Goal: Find specific page/section: Find specific page/section

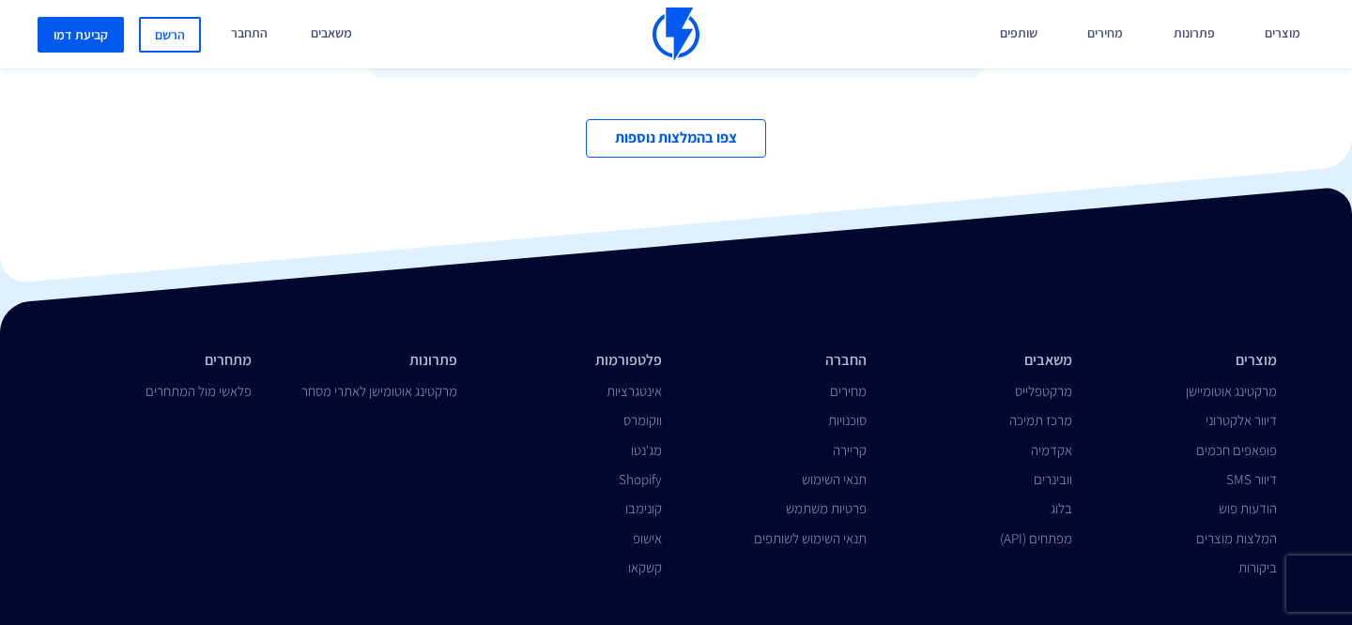
scroll to position [6346, 0]
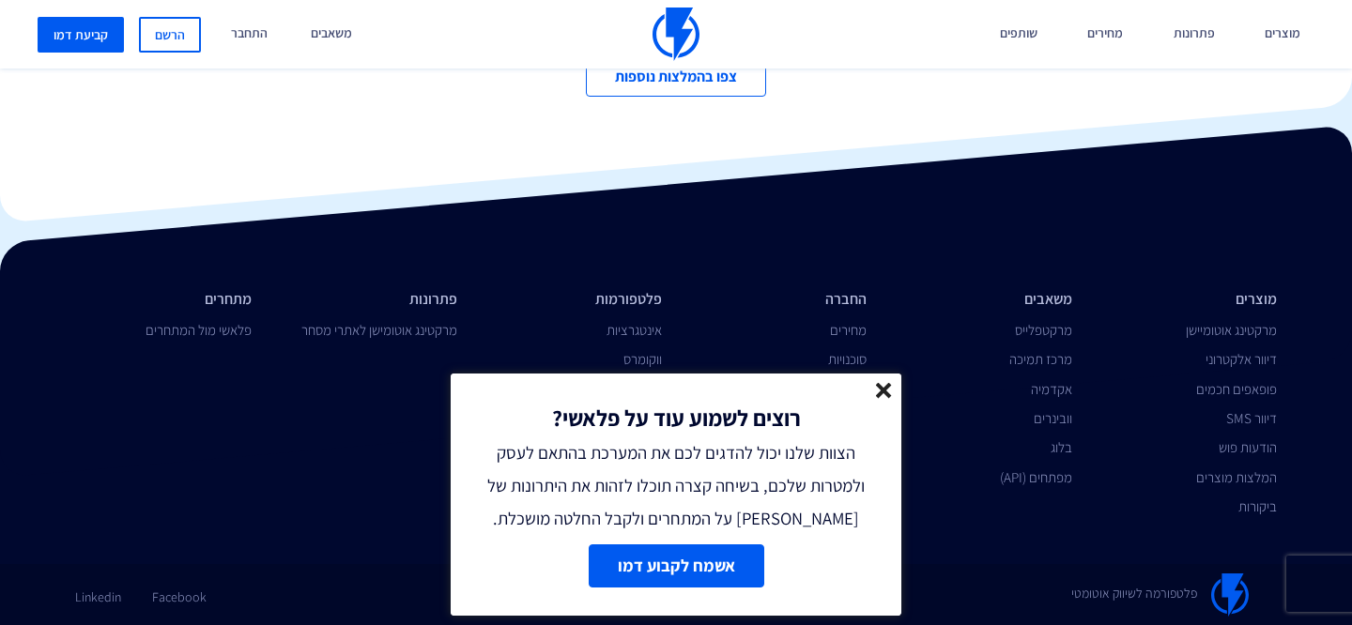
click at [884, 398] on link at bounding box center [884, 394] width 16 height 22
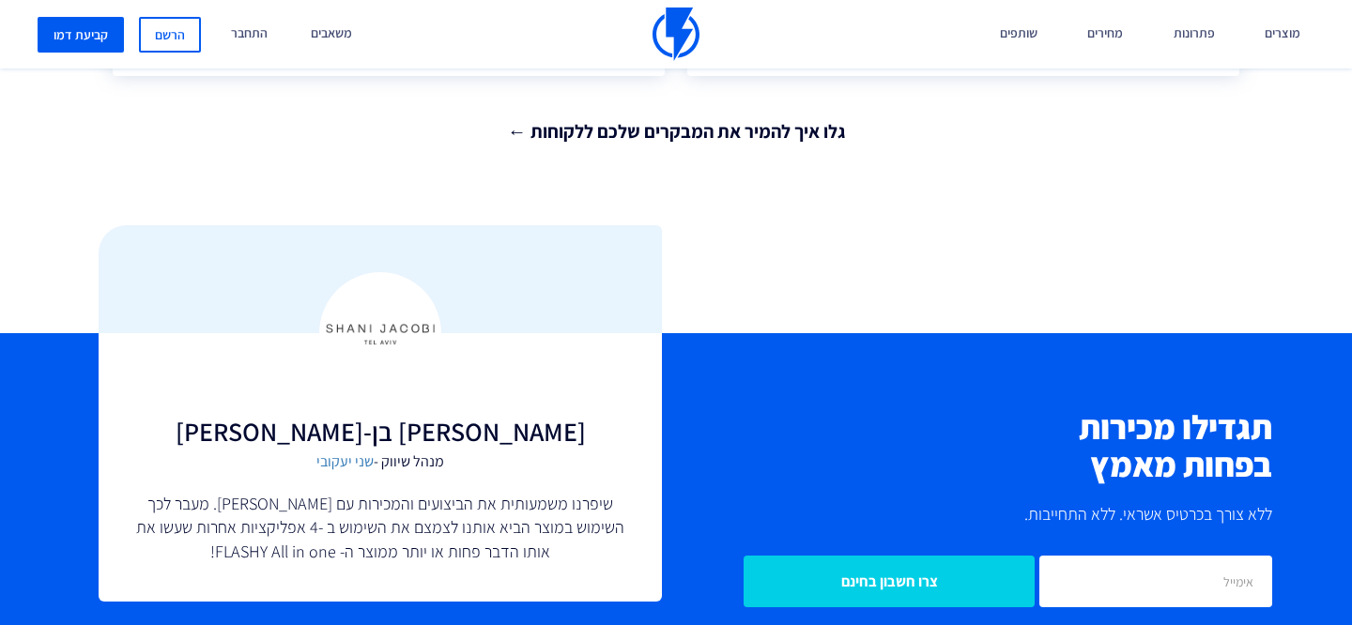
scroll to position [3778, 0]
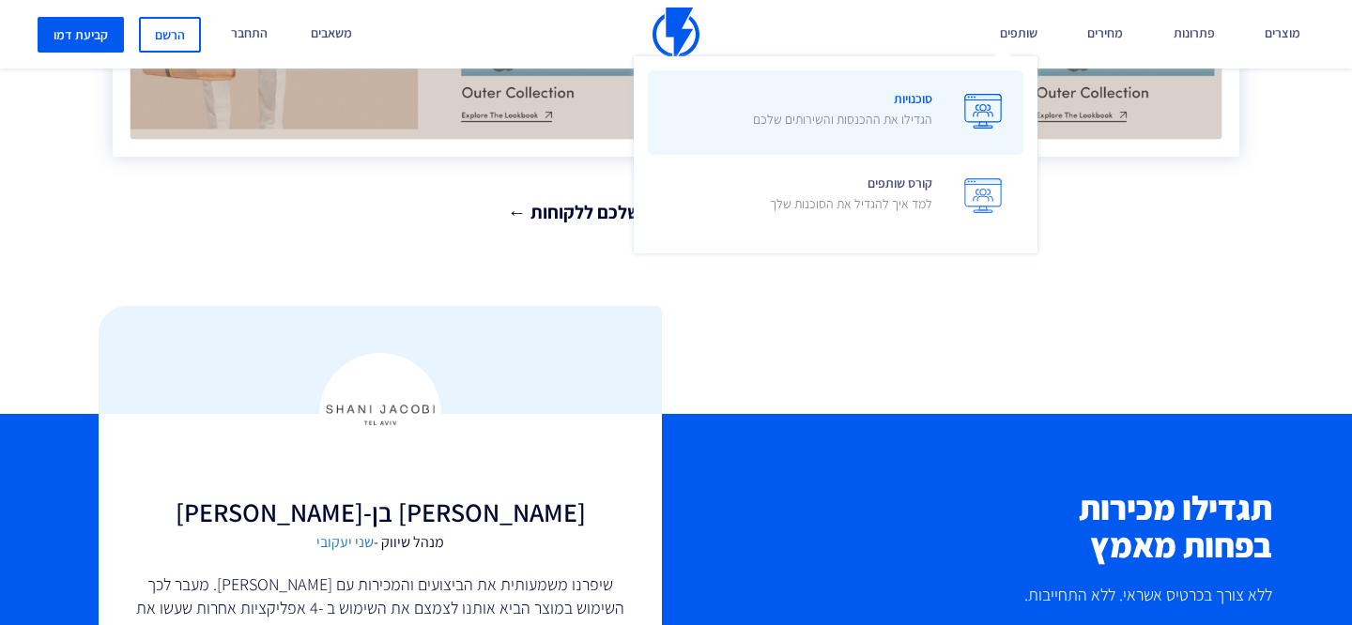
click at [913, 101] on span "סוכנויות הגדילו את ההכנסות והשירותים שלכם" at bounding box center [842, 111] width 179 height 54
